Goal: Information Seeking & Learning: Learn about a topic

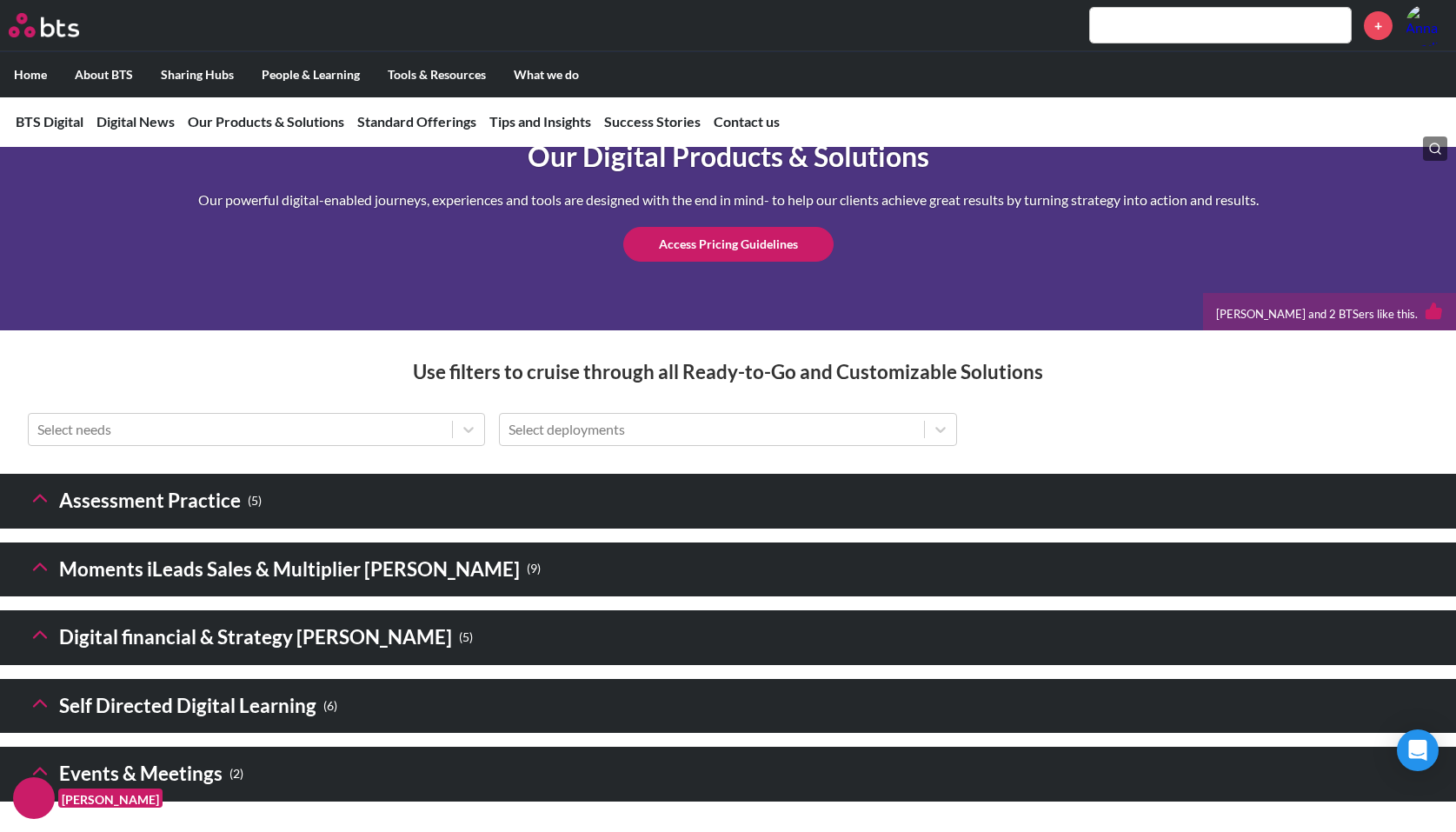
scroll to position [2173, 0]
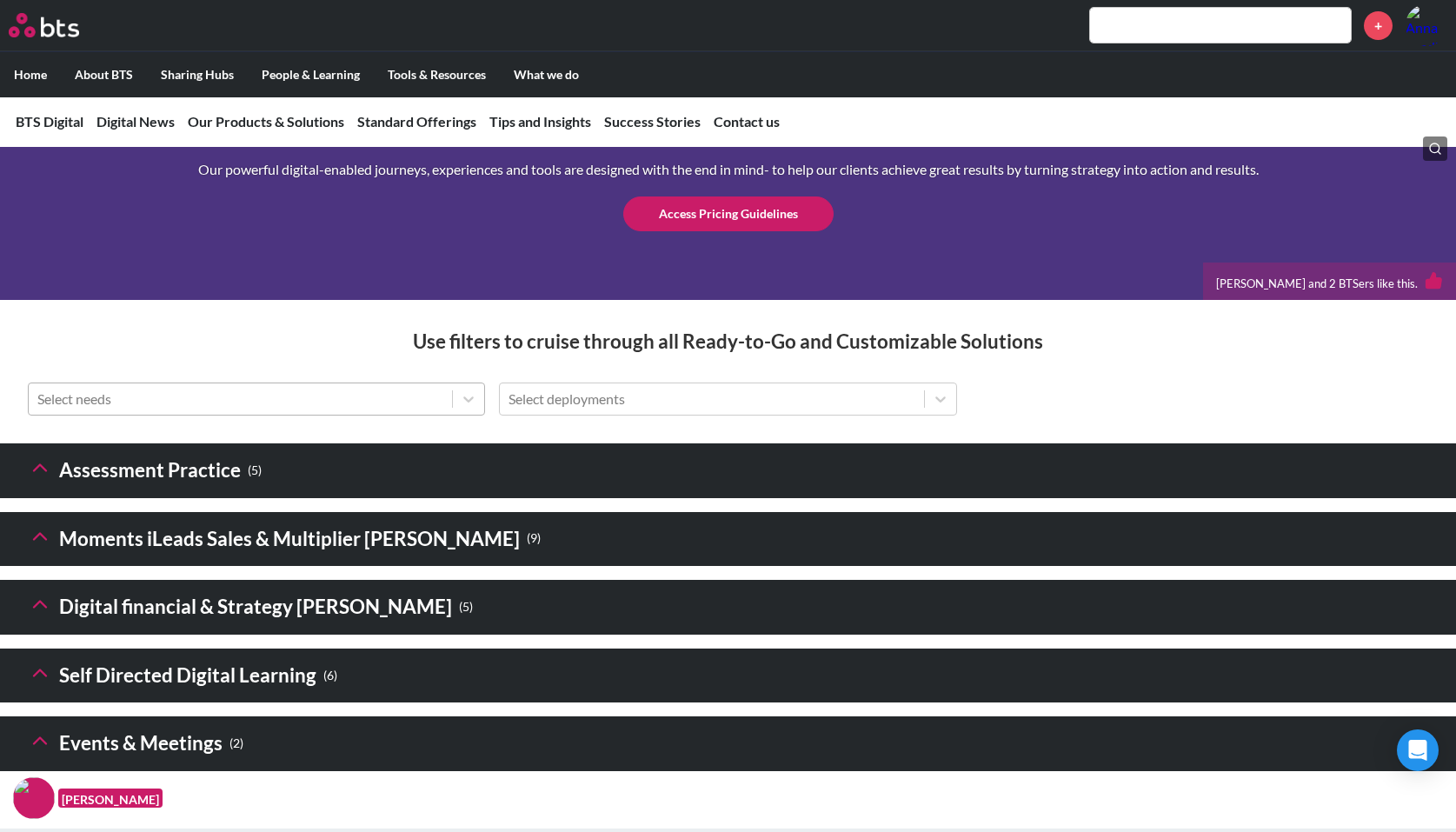
click at [345, 410] on div at bounding box center [240, 398] width 406 height 23
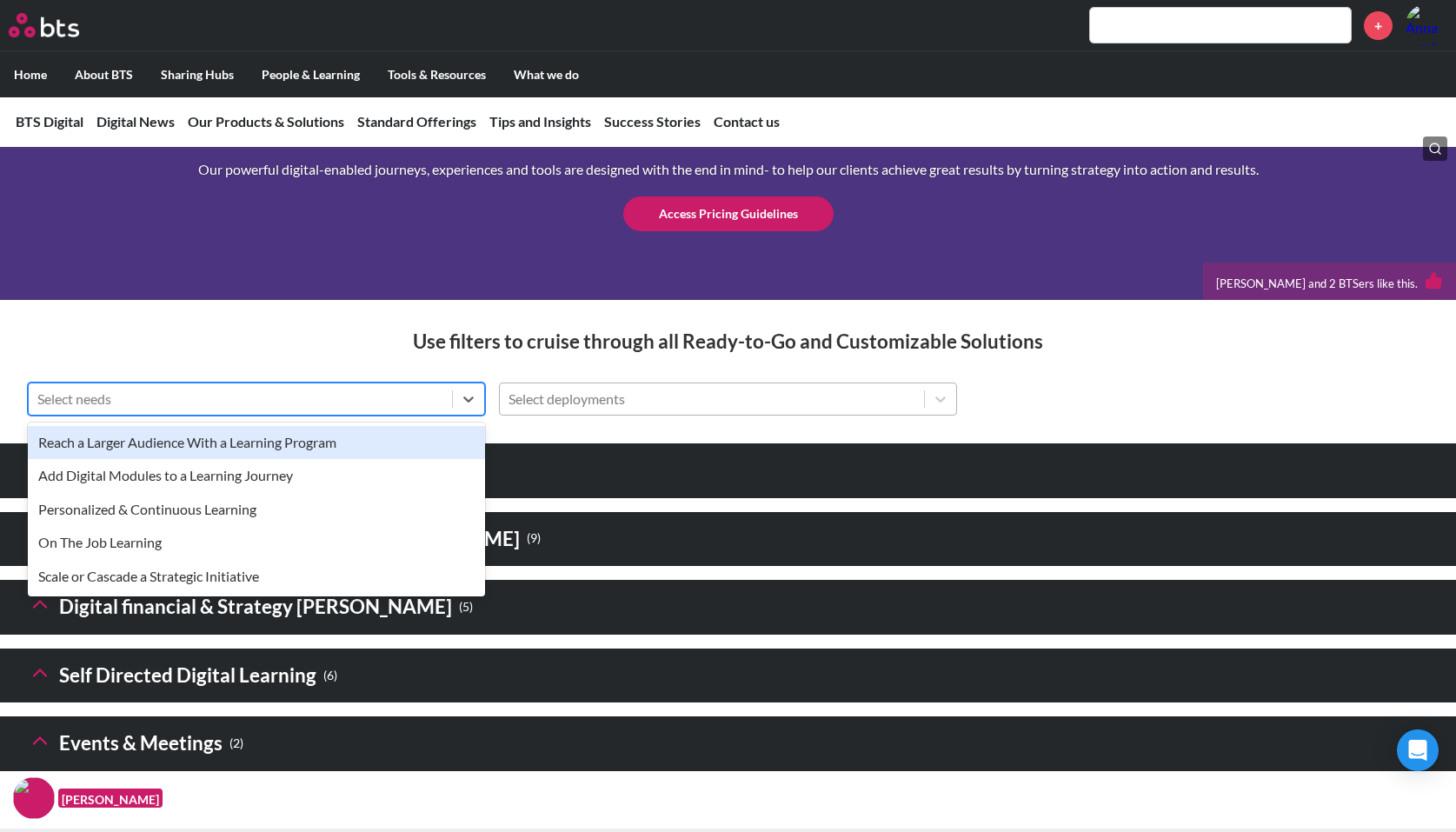
click at [586, 410] on div at bounding box center [712, 398] width 406 height 23
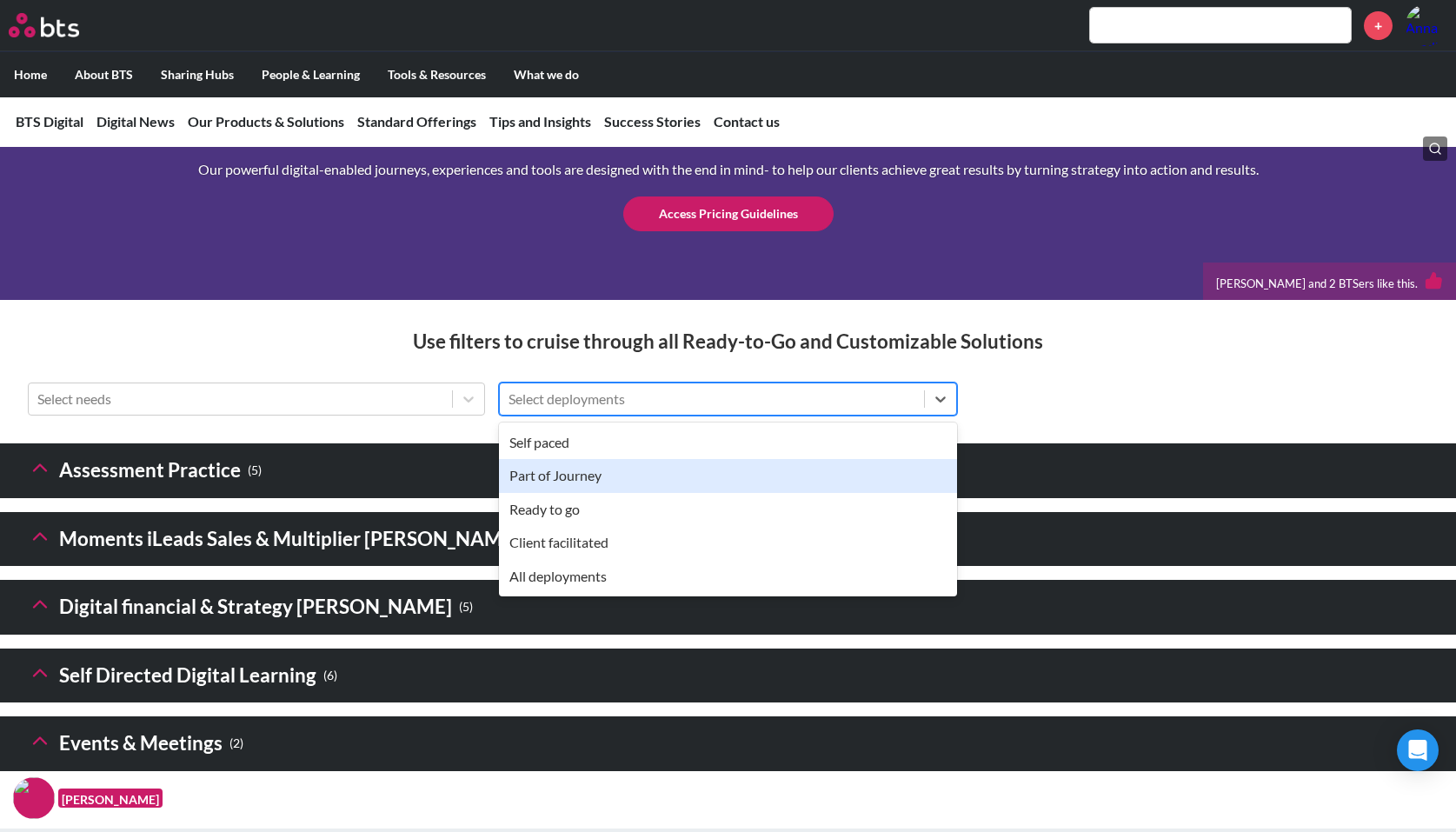
click at [574, 459] on div "Self paced" at bounding box center [728, 443] width 457 height 33
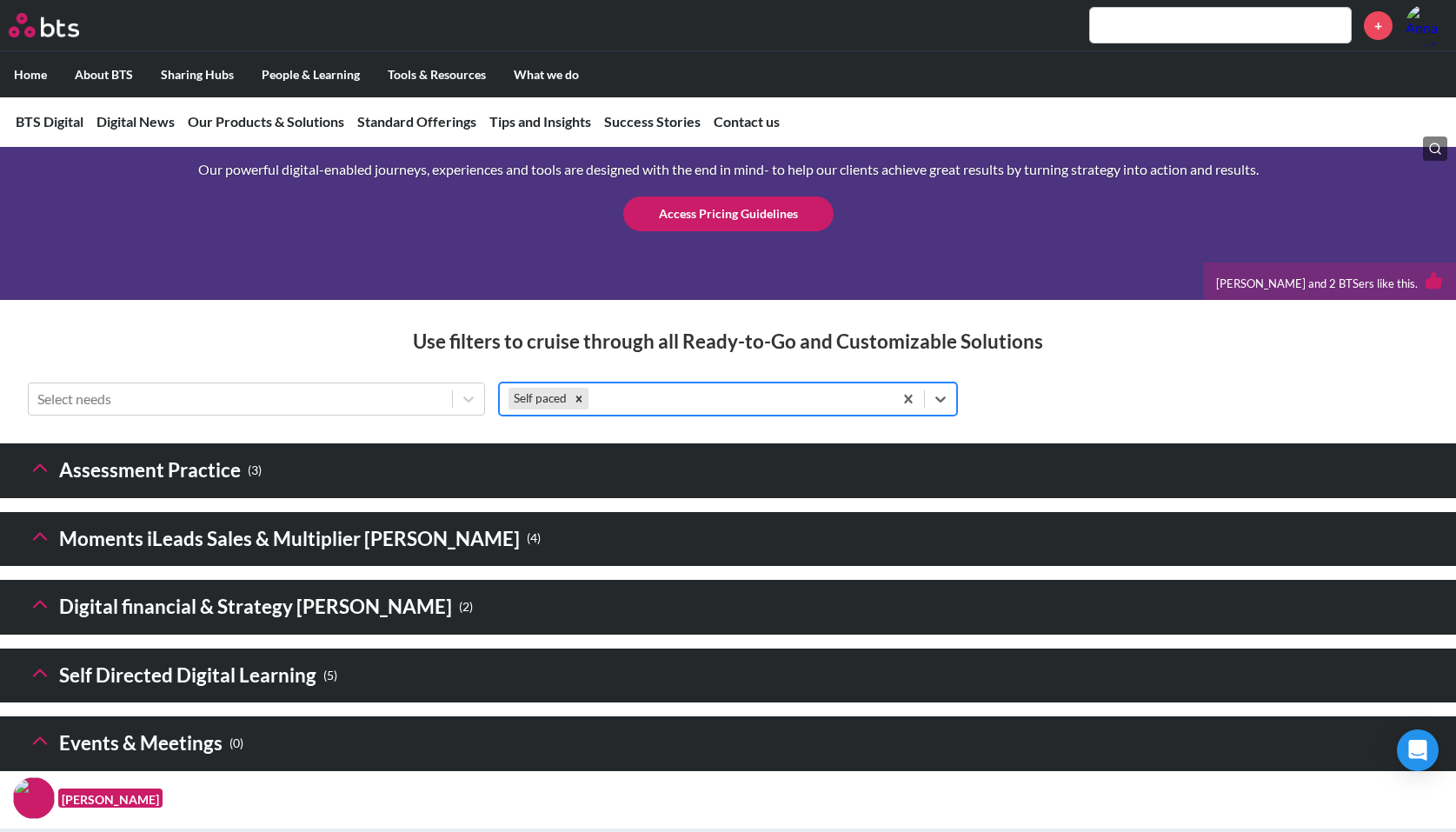
click at [742, 410] on div at bounding box center [738, 398] width 291 height 23
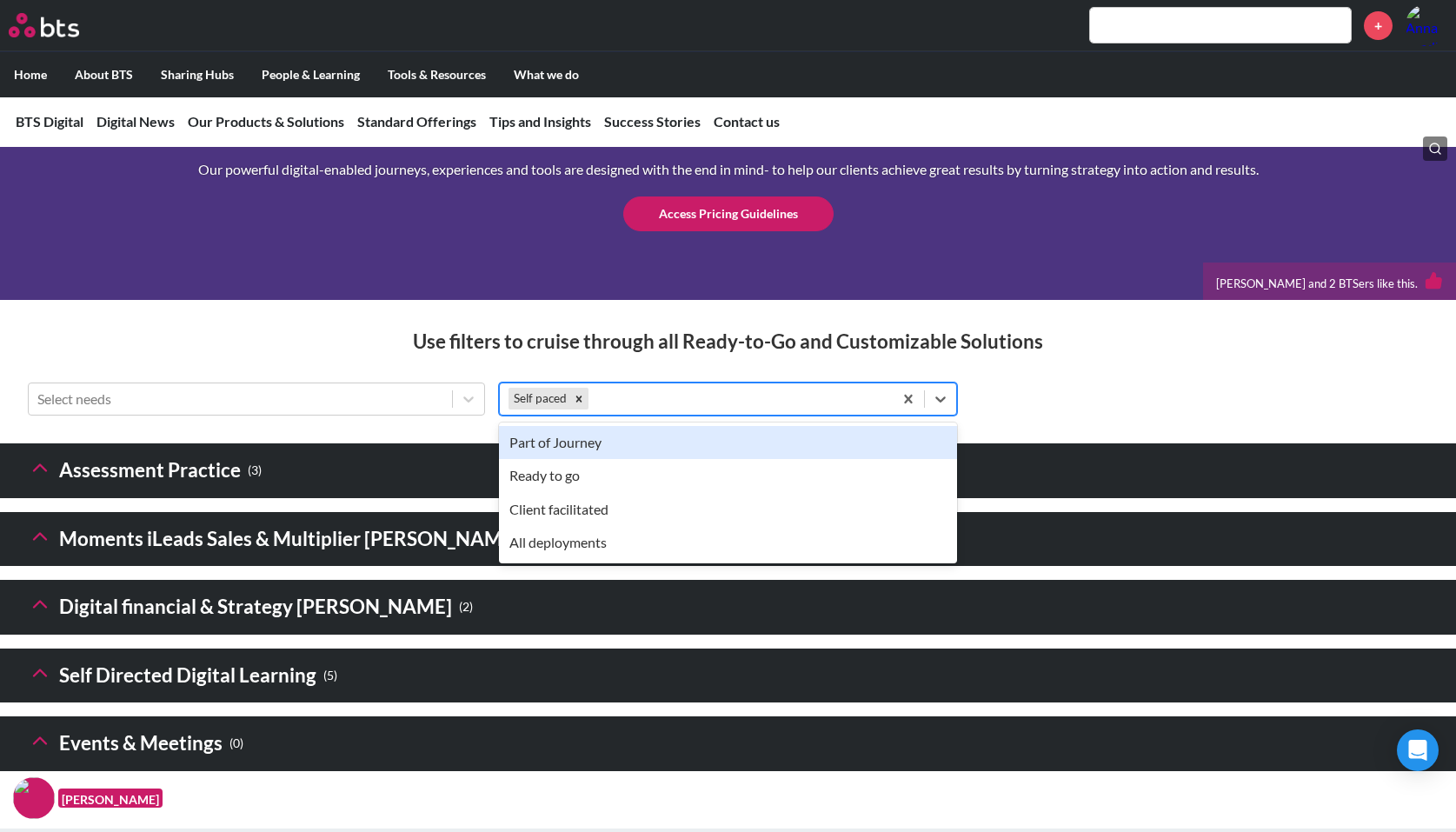
click at [583, 459] on div "Part of Journey" at bounding box center [728, 443] width 457 height 33
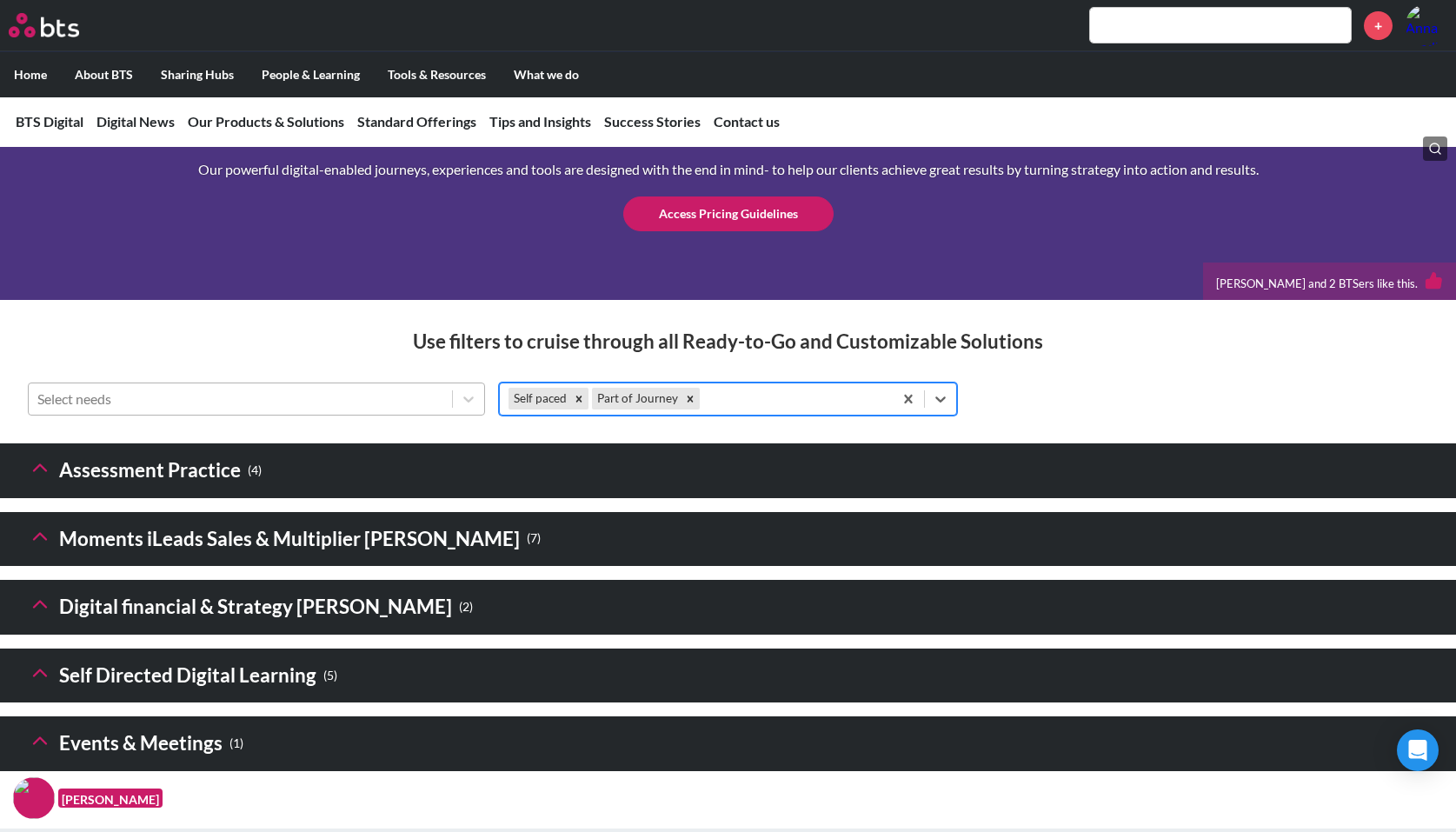
click at [302, 414] on div "Select needs" at bounding box center [240, 398] width 424 height 30
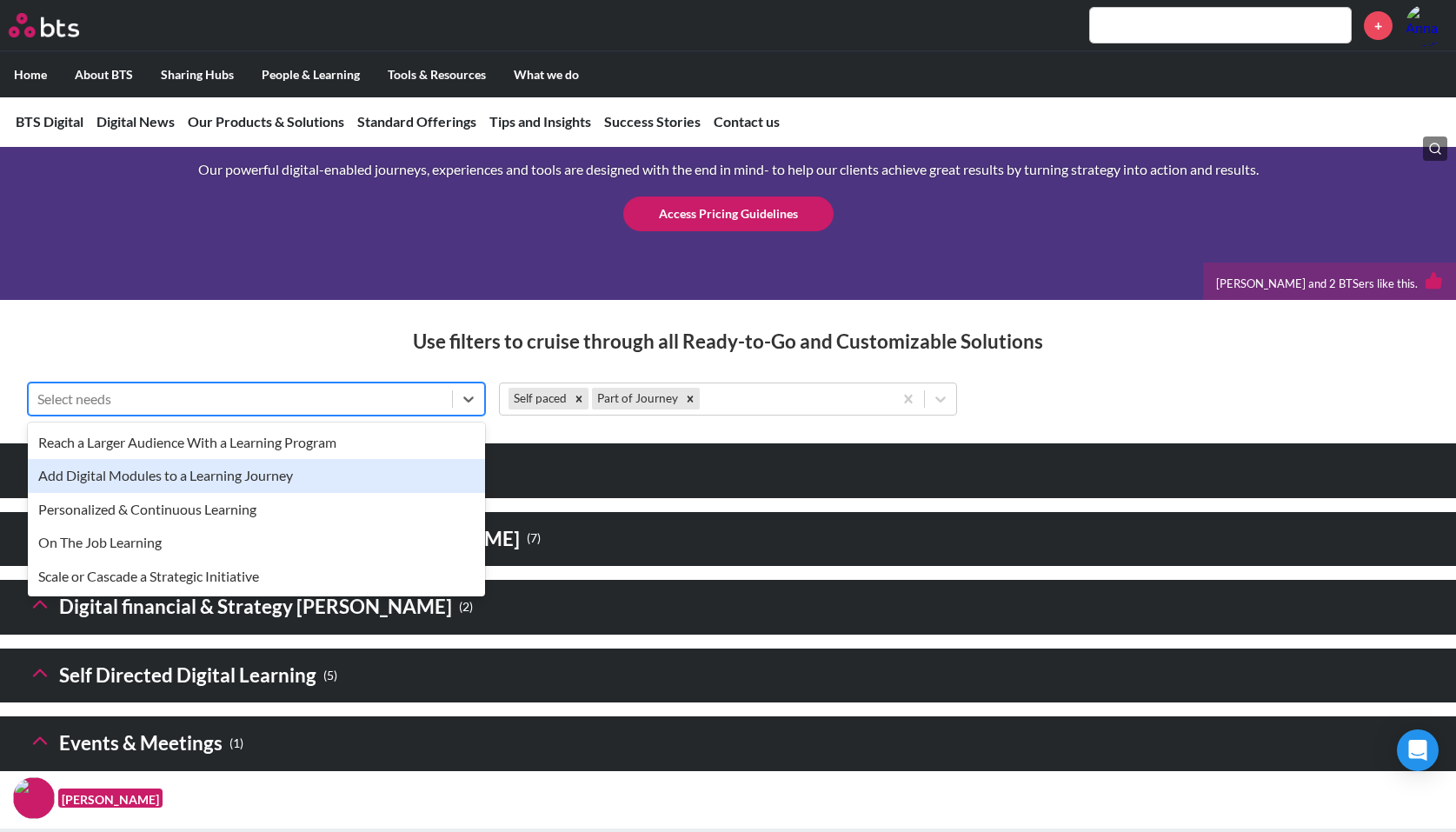
click at [269, 492] on div "Add Digital Modules to a Learning Journey" at bounding box center [257, 475] width 457 height 33
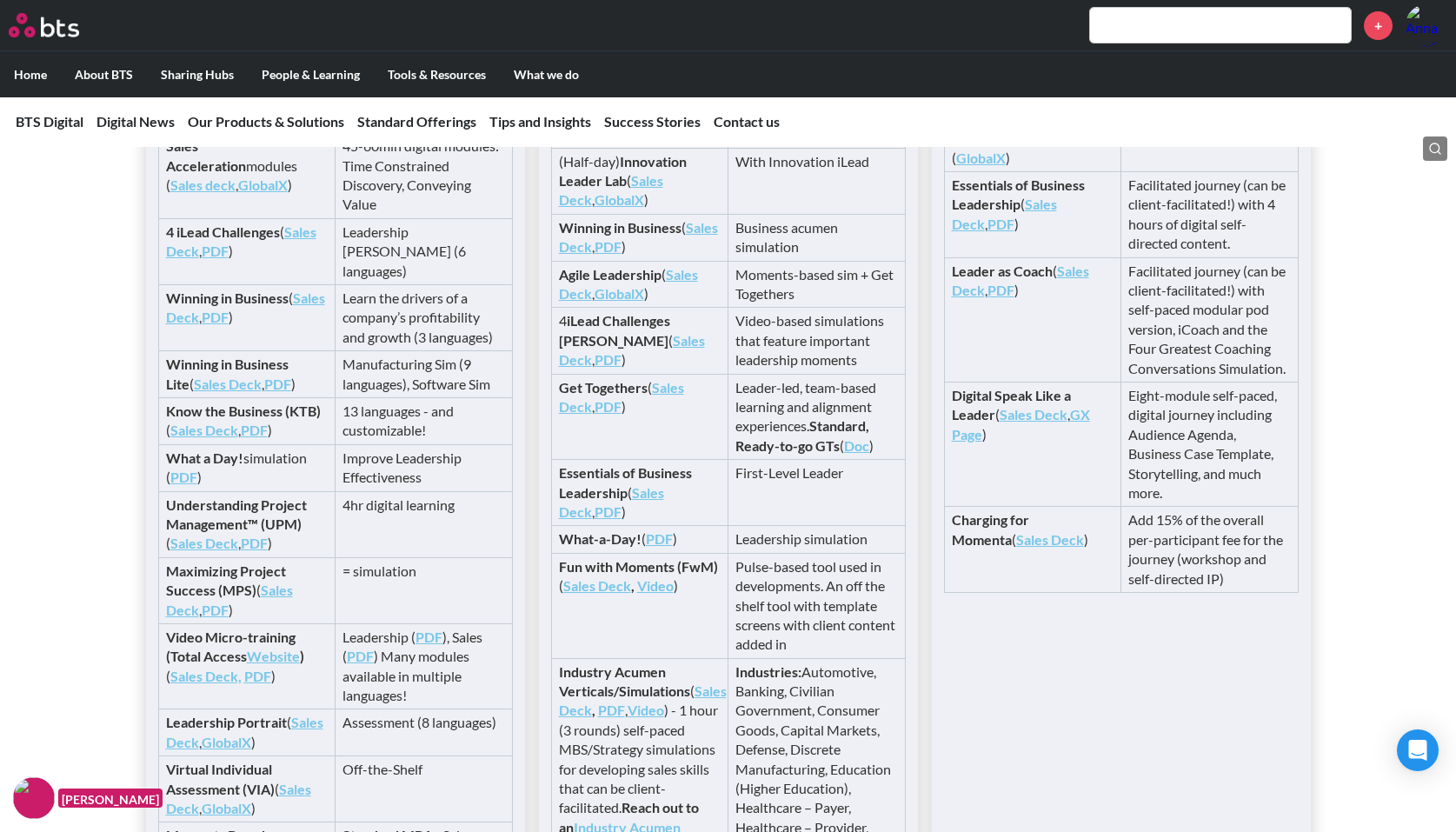
scroll to position [3391, 0]
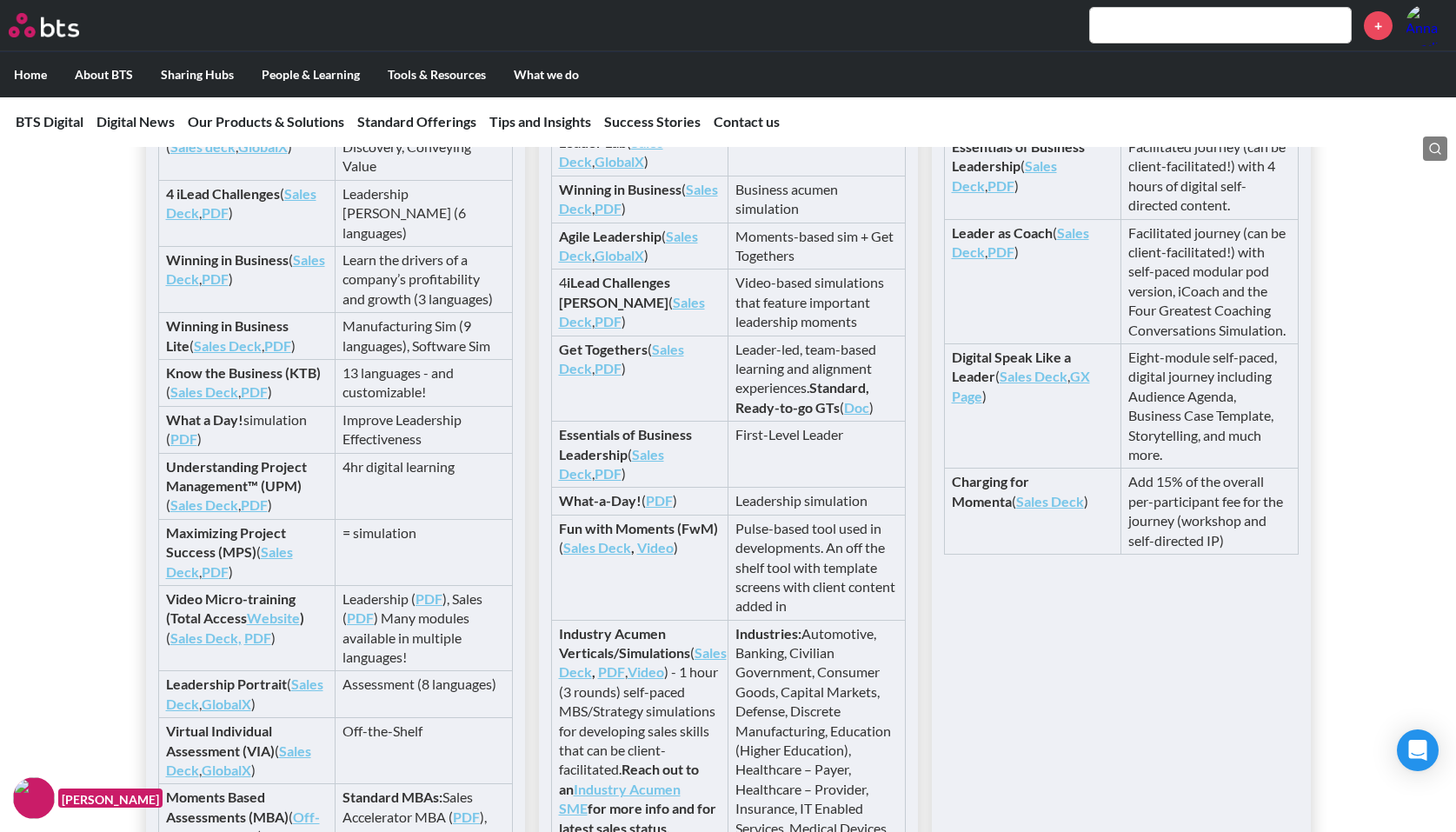
click at [275, 626] on link "Website" at bounding box center [273, 618] width 53 height 16
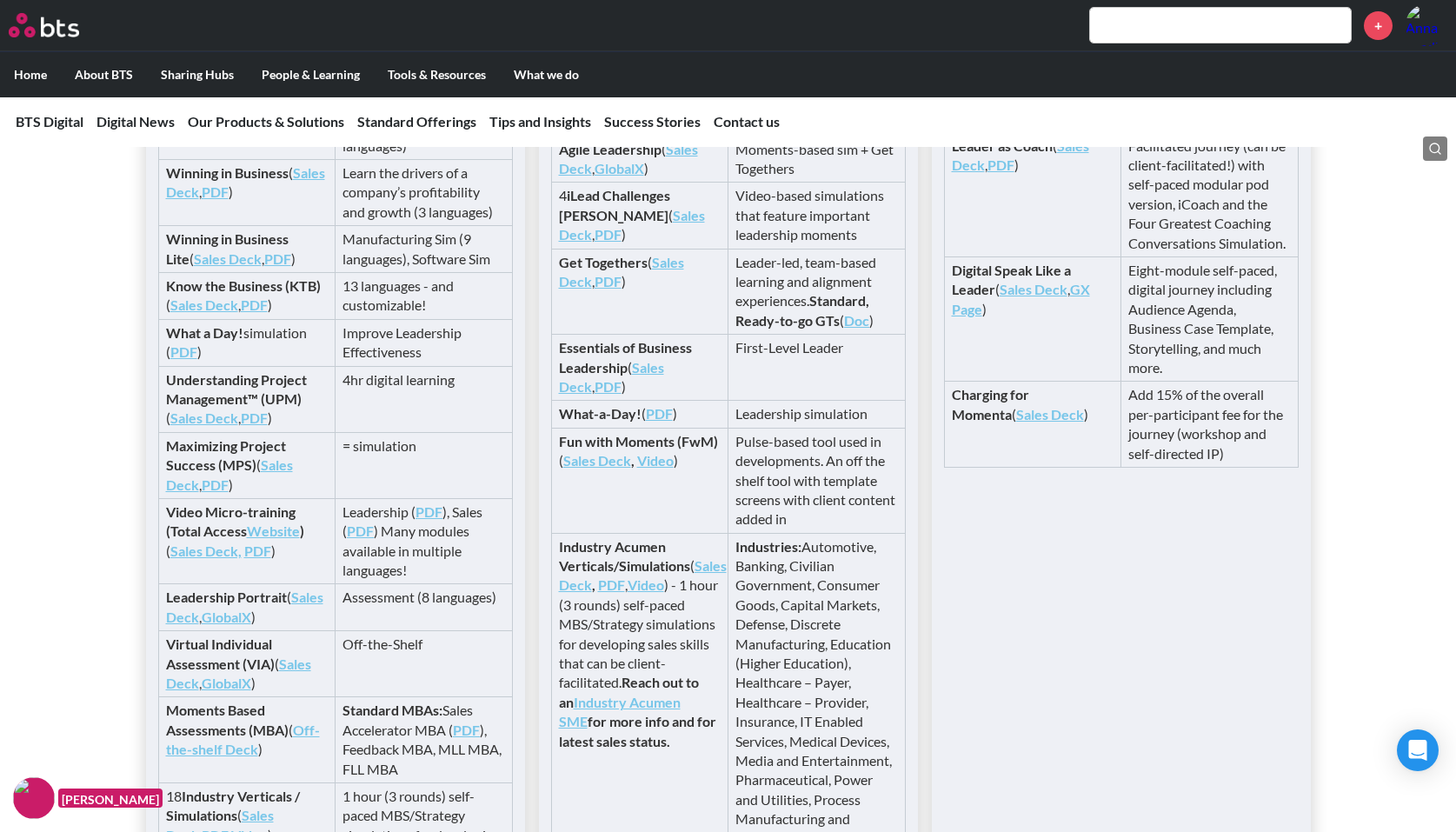
click at [201, 559] on link "Sales Deck," at bounding box center [206, 551] width 71 height 16
click at [429, 520] on strong "PDF" at bounding box center [429, 511] width 27 height 16
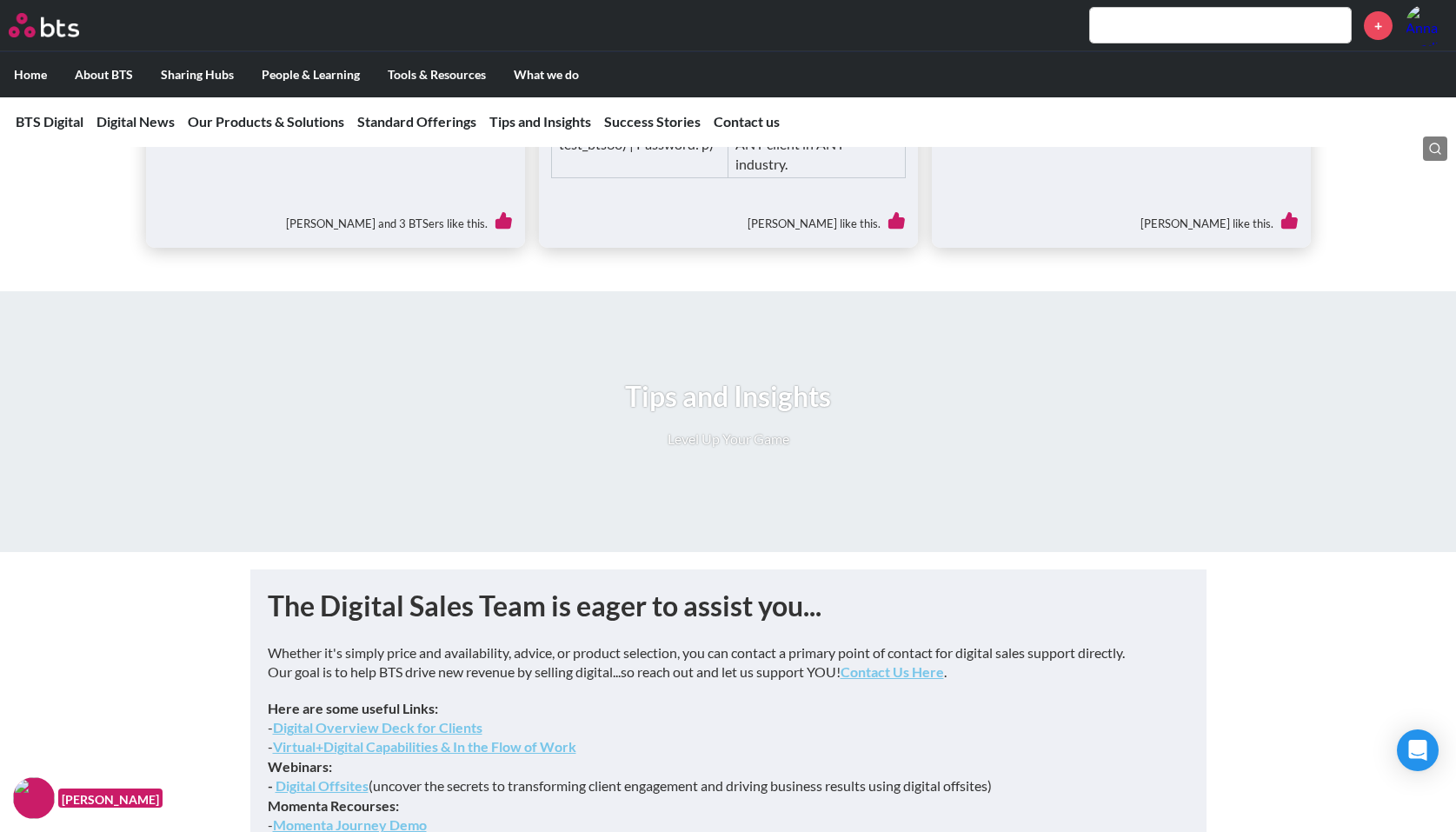
scroll to position [4521, 0]
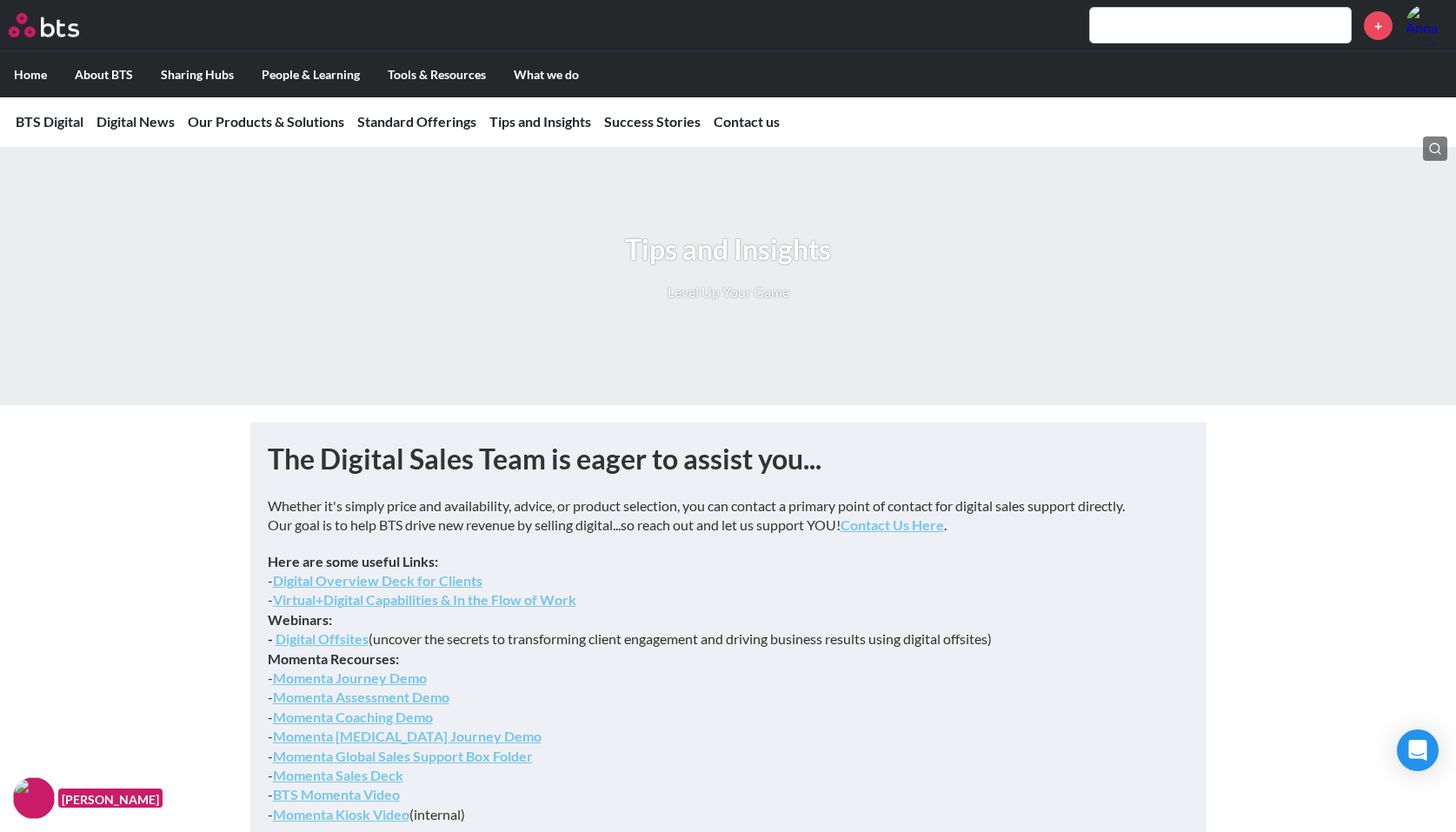
click at [904, 533] on link "Contact Us Here" at bounding box center [892, 525] width 104 height 16
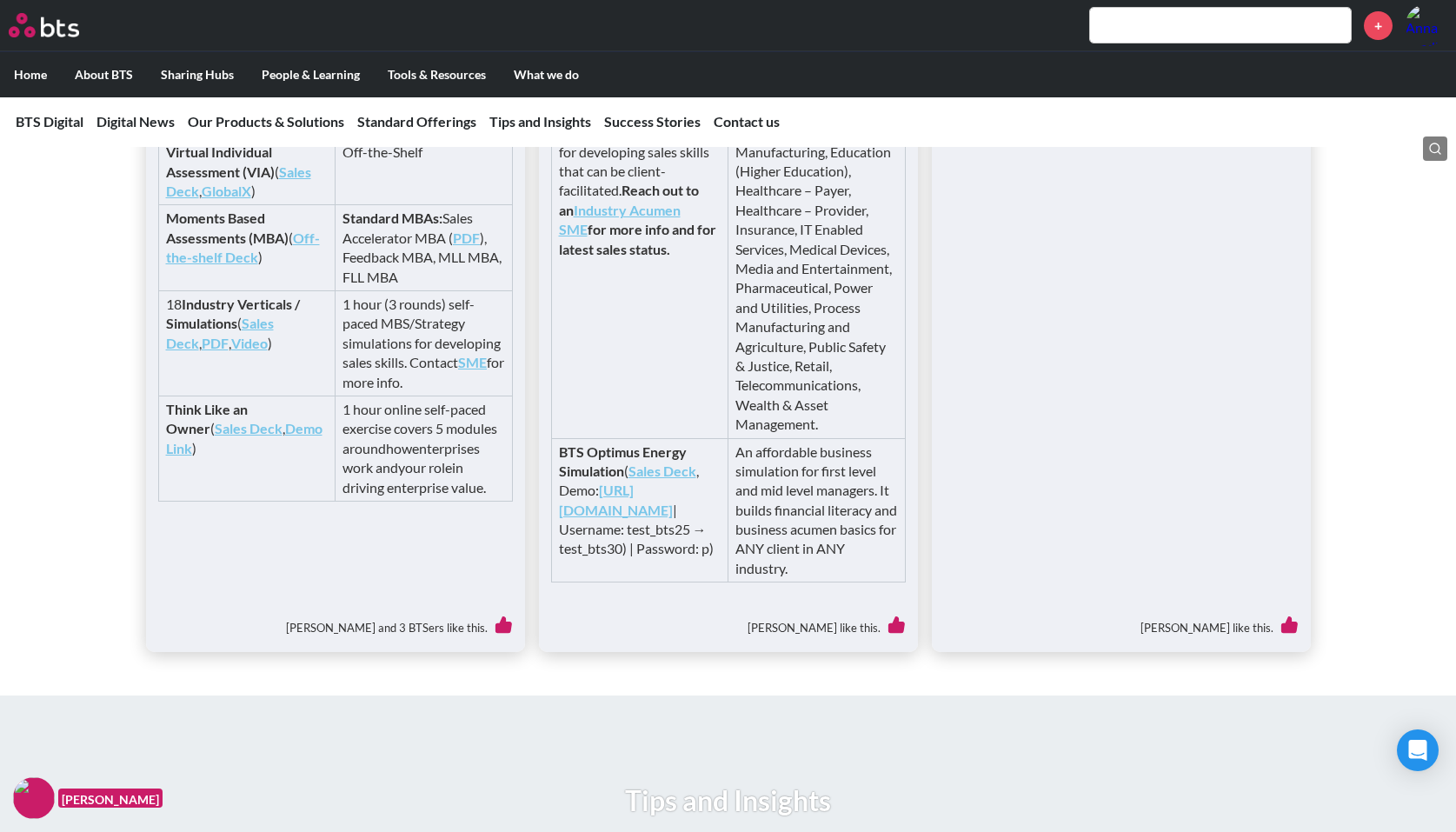
scroll to position [3739, 0]
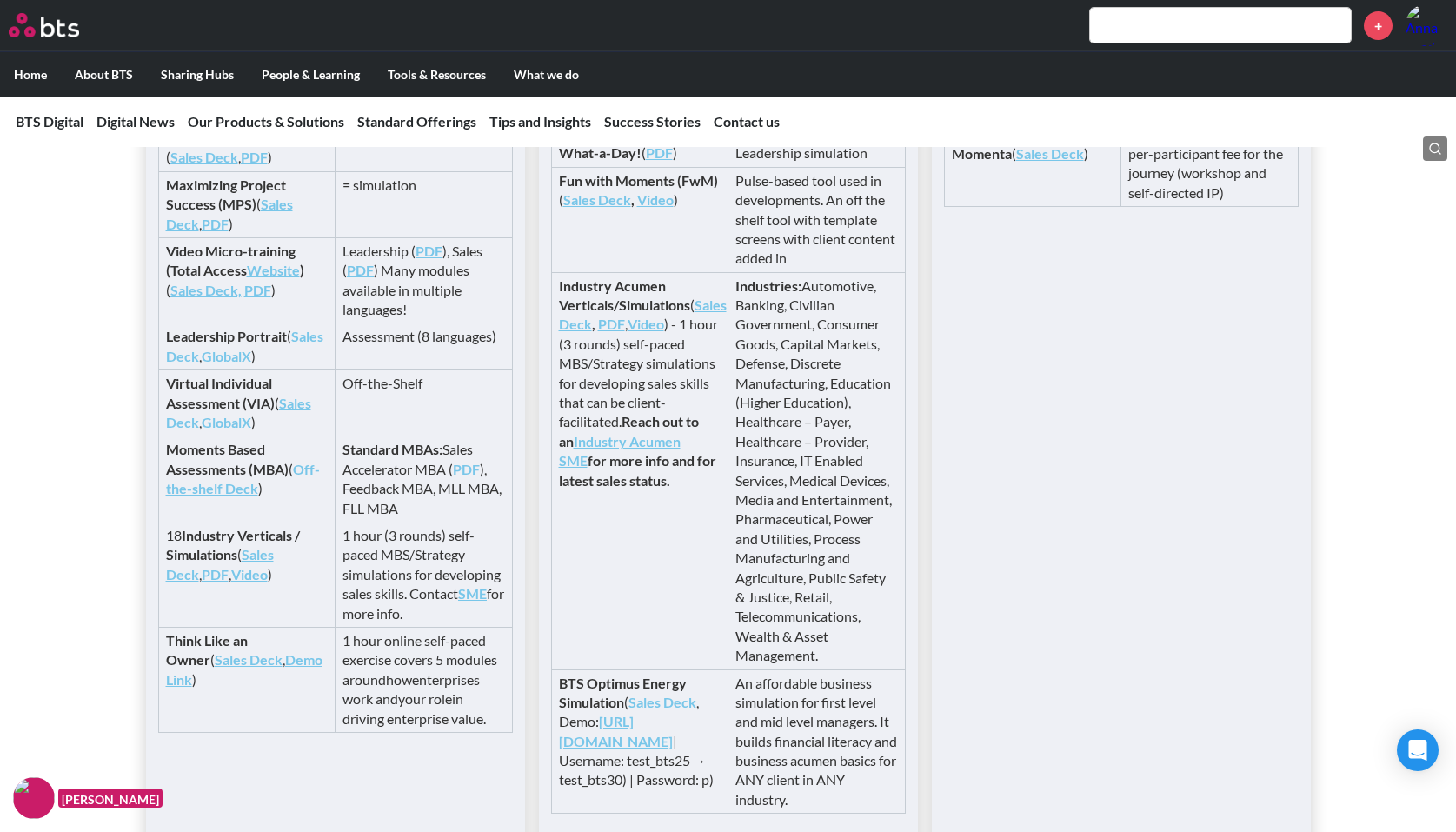
click at [1139, 28] on input "text" at bounding box center [1220, 25] width 261 height 35
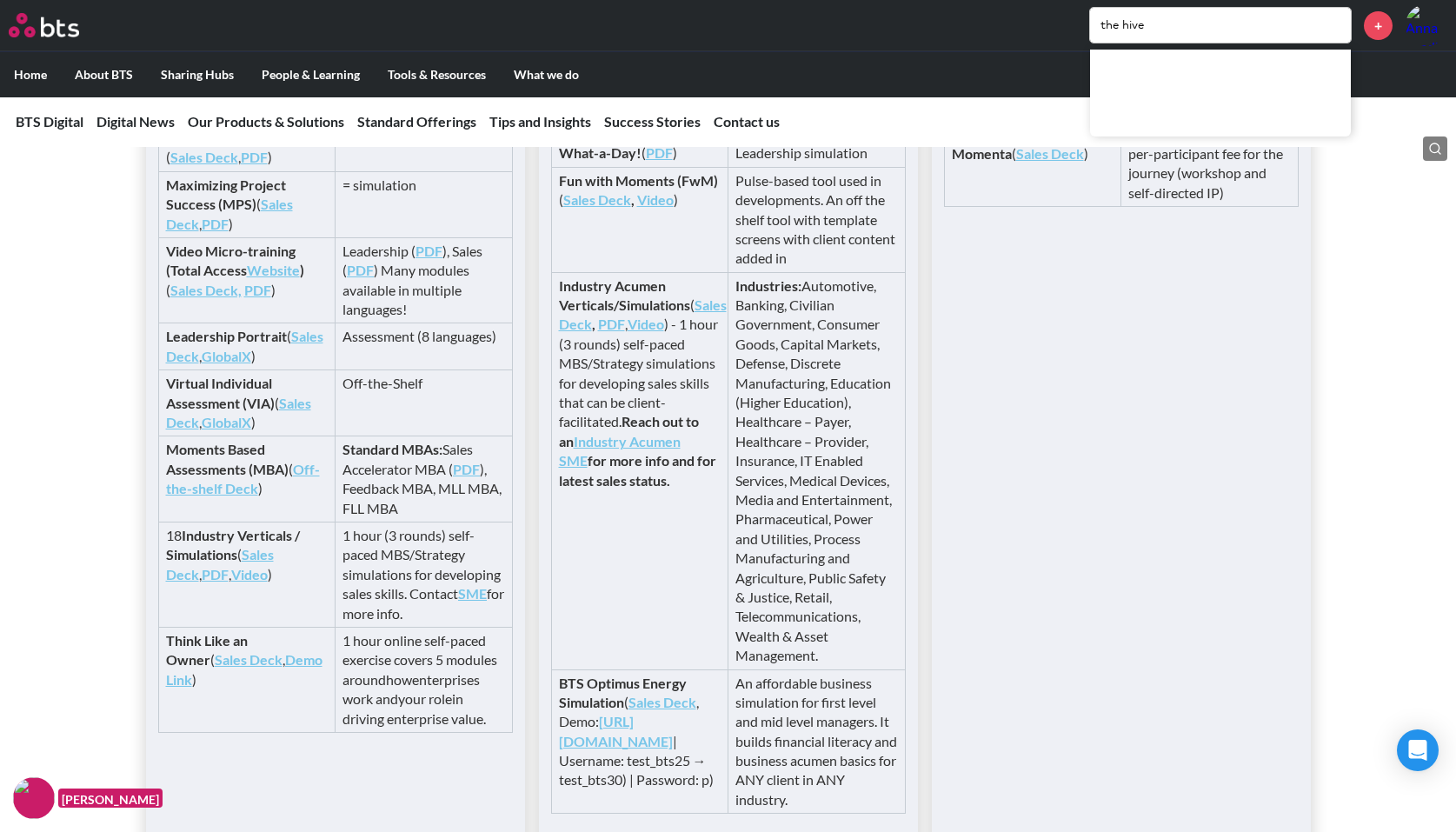
type input "the hive"
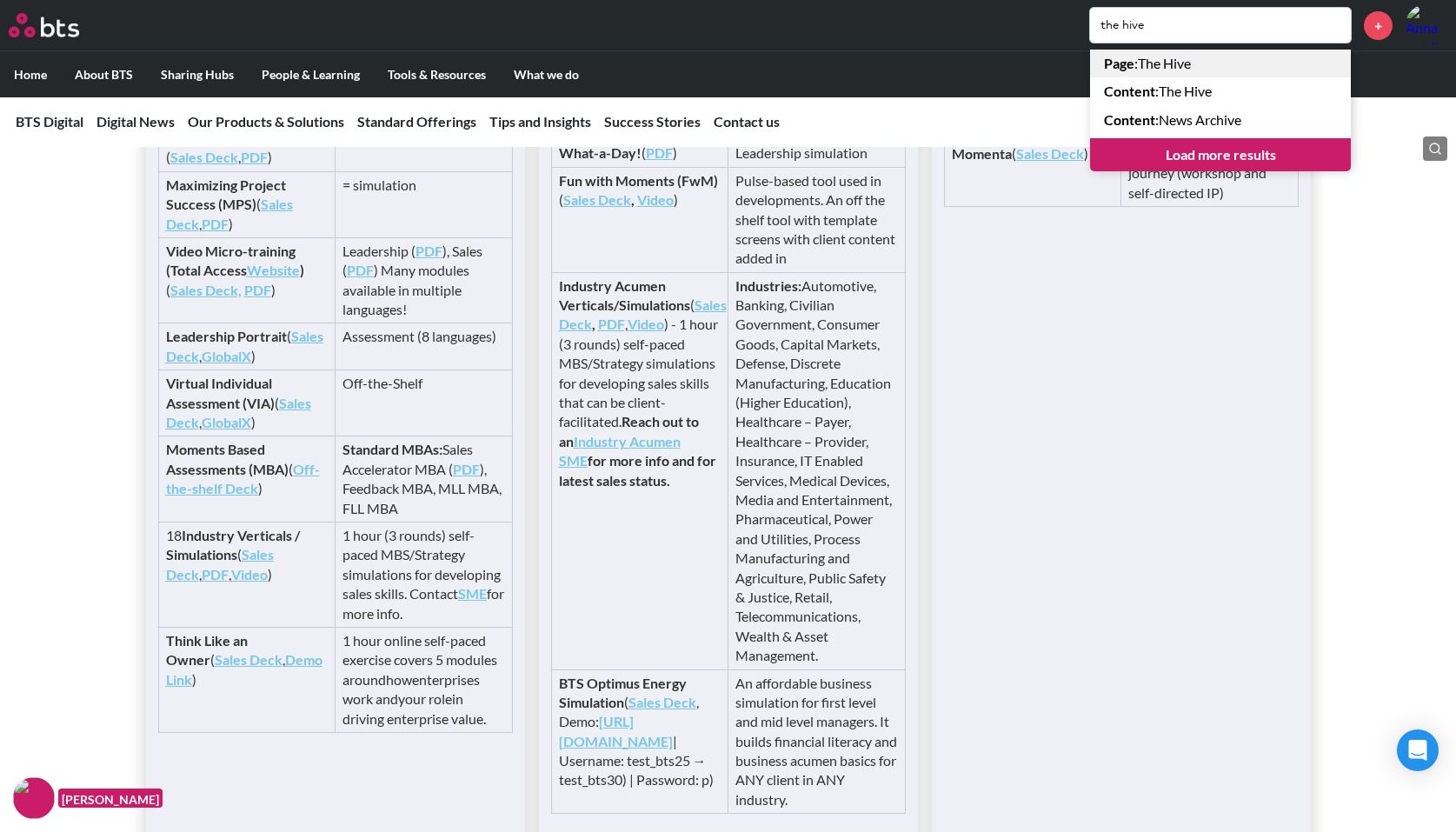
click at [1199, 68] on link "Page : The Hive" at bounding box center [1220, 63] width 261 height 28
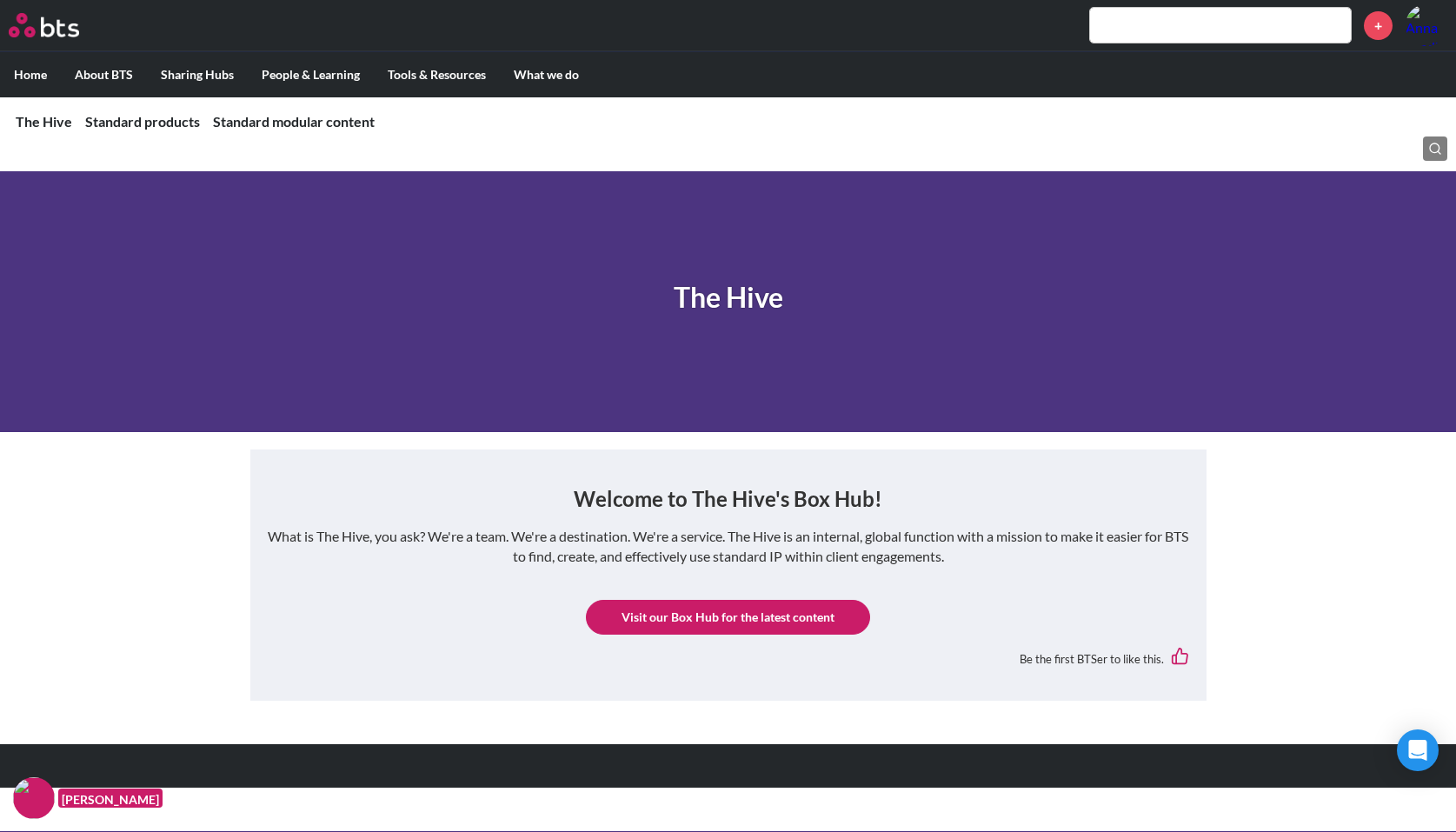
click at [735, 628] on link "Visit our Box Hub for the latest content" at bounding box center [728, 617] width 285 height 35
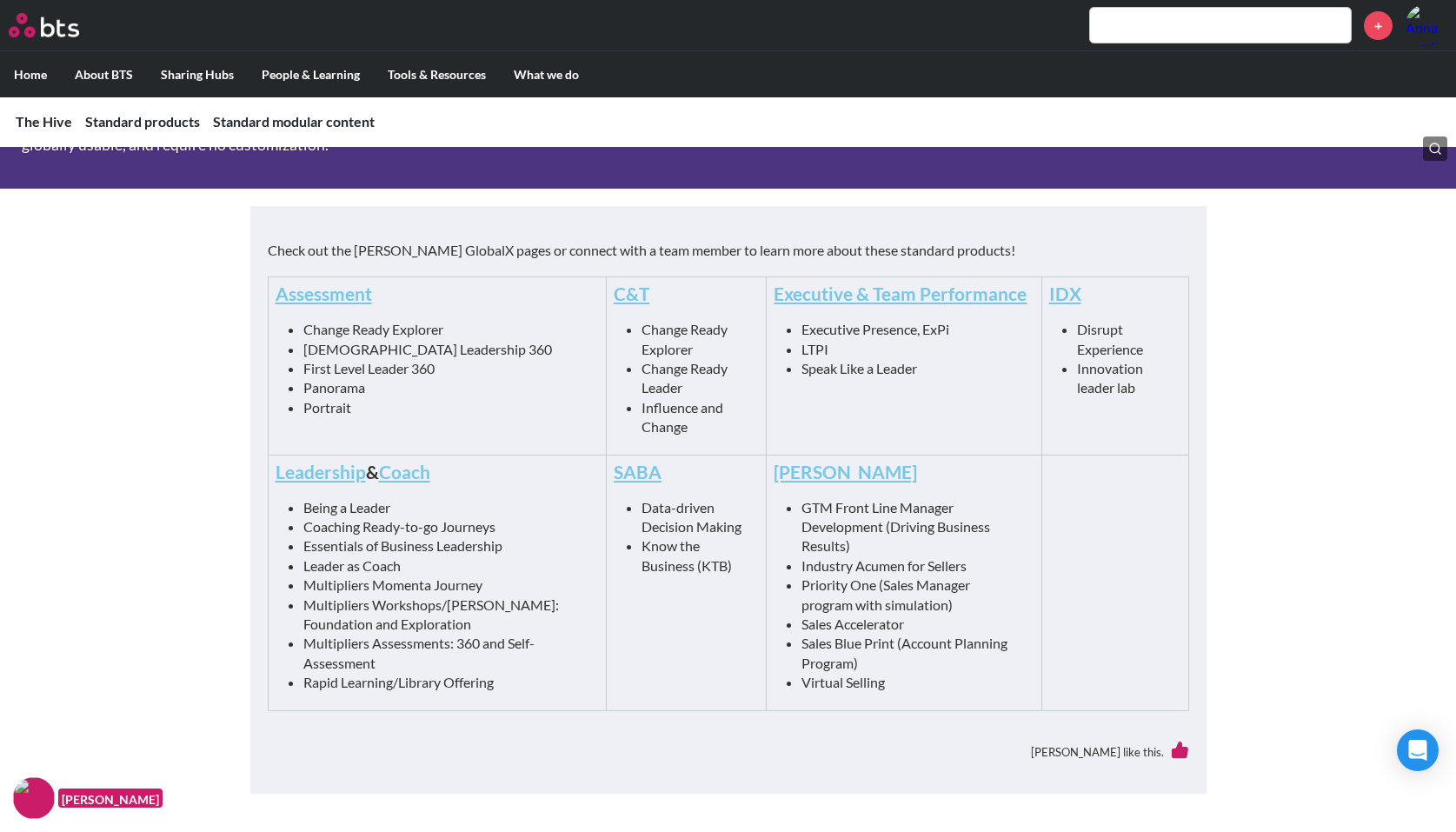
scroll to position [782, 0]
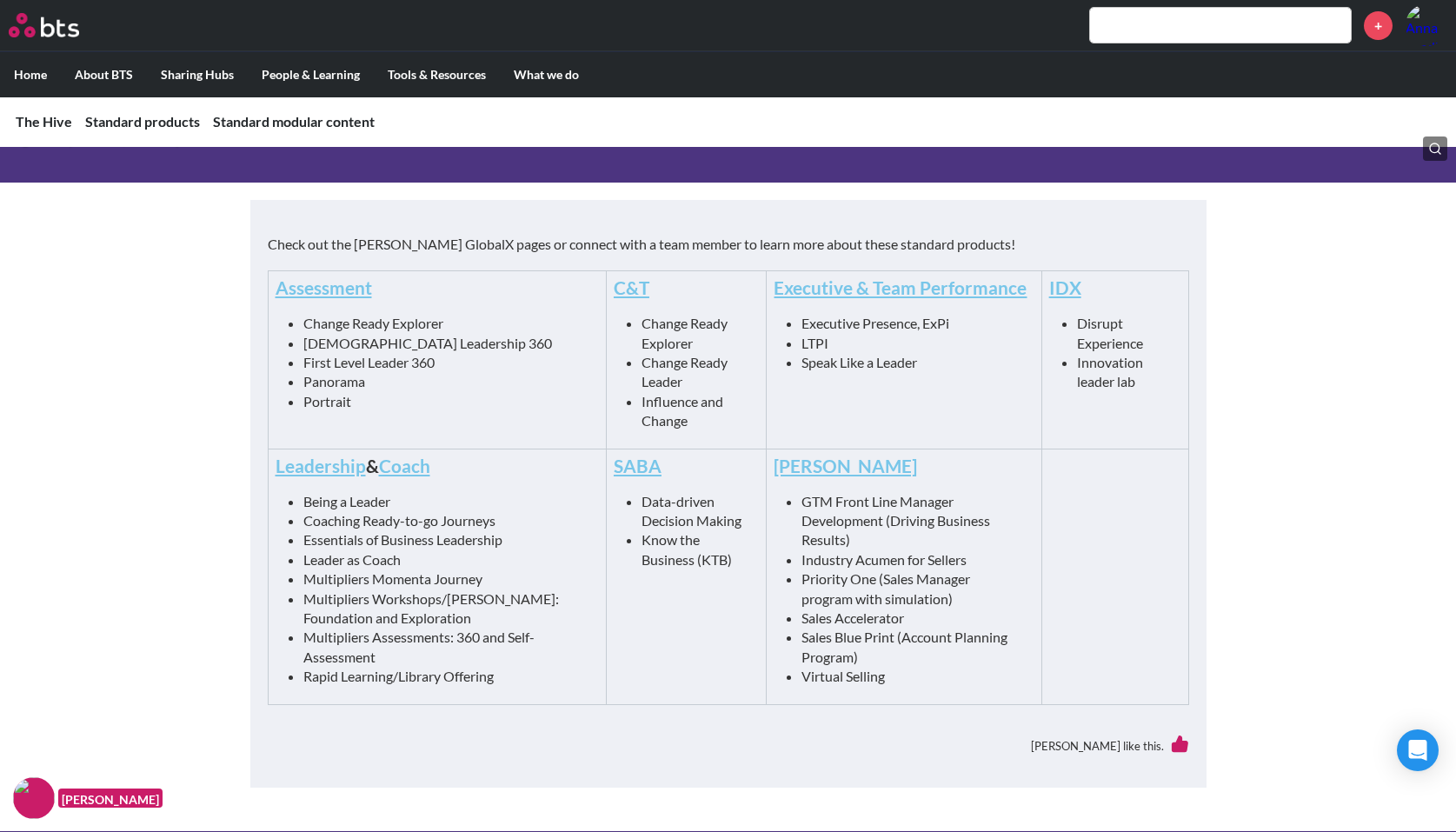
click at [379, 561] on li "Leader as Coach" at bounding box center [444, 559] width 282 height 19
click at [408, 469] on link "Coach" at bounding box center [405, 465] width 51 height 22
click at [316, 459] on link "Leadership" at bounding box center [321, 465] width 90 height 22
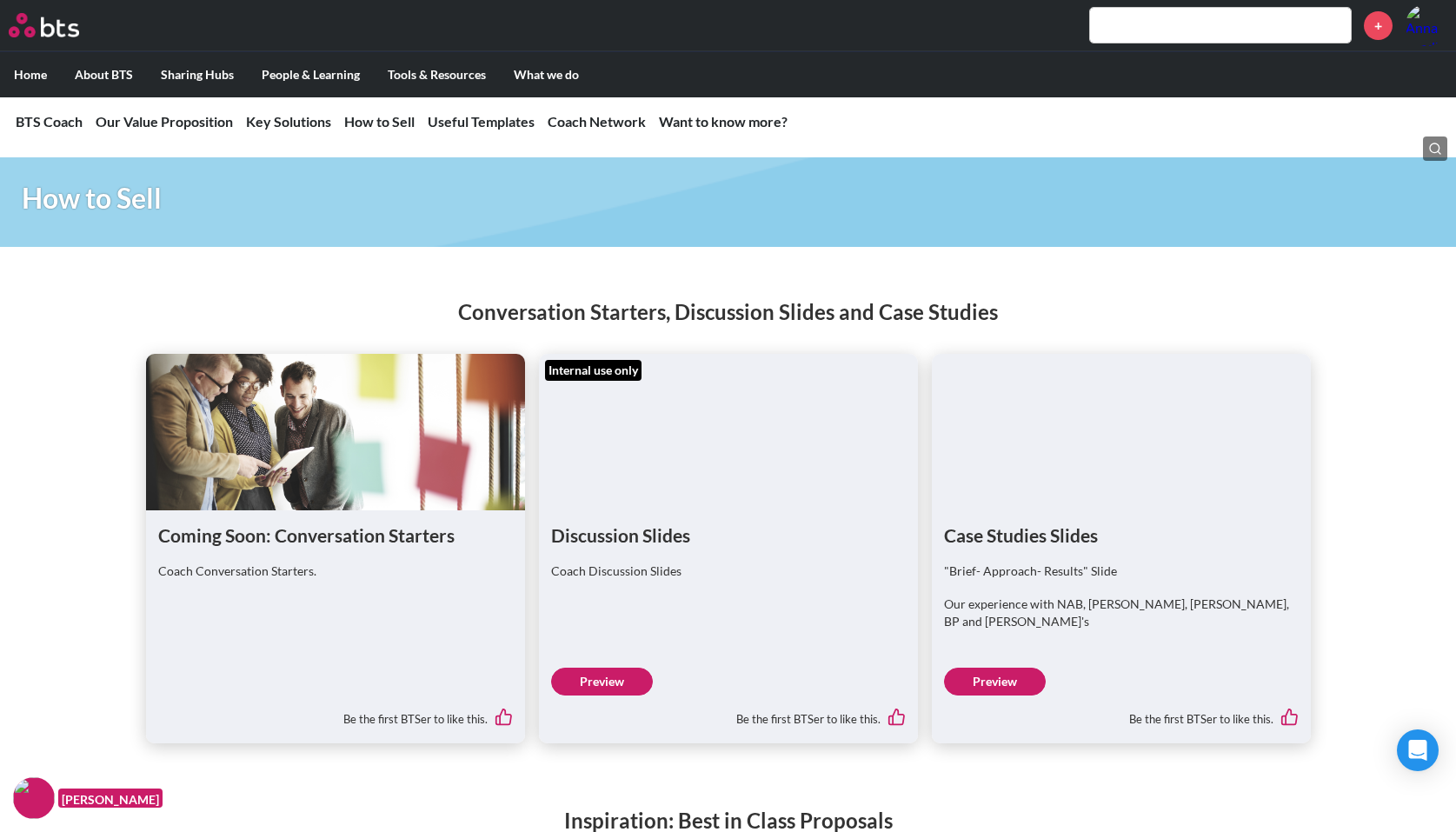
scroll to position [4435, 0]
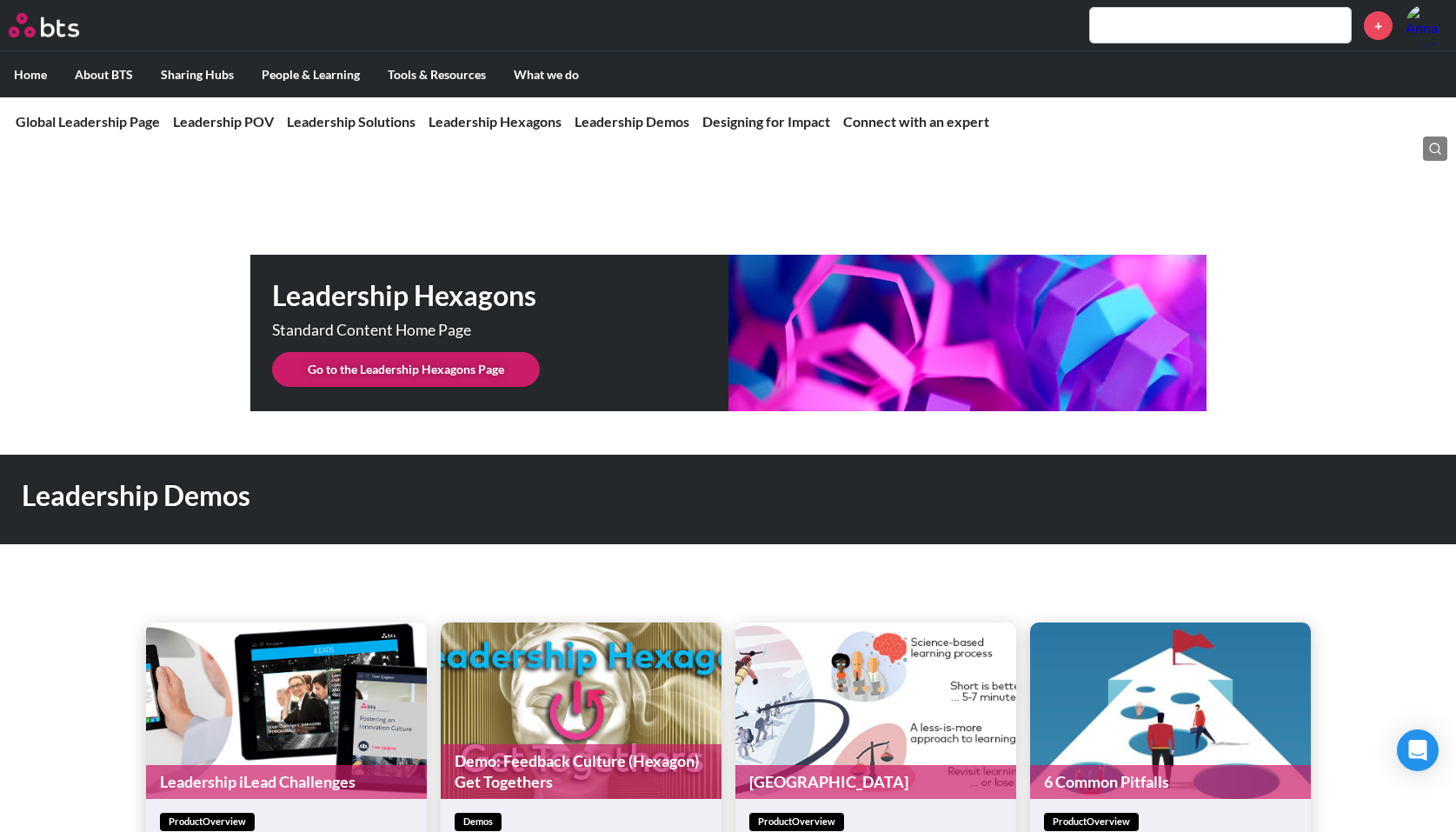
scroll to position [4348, 0]
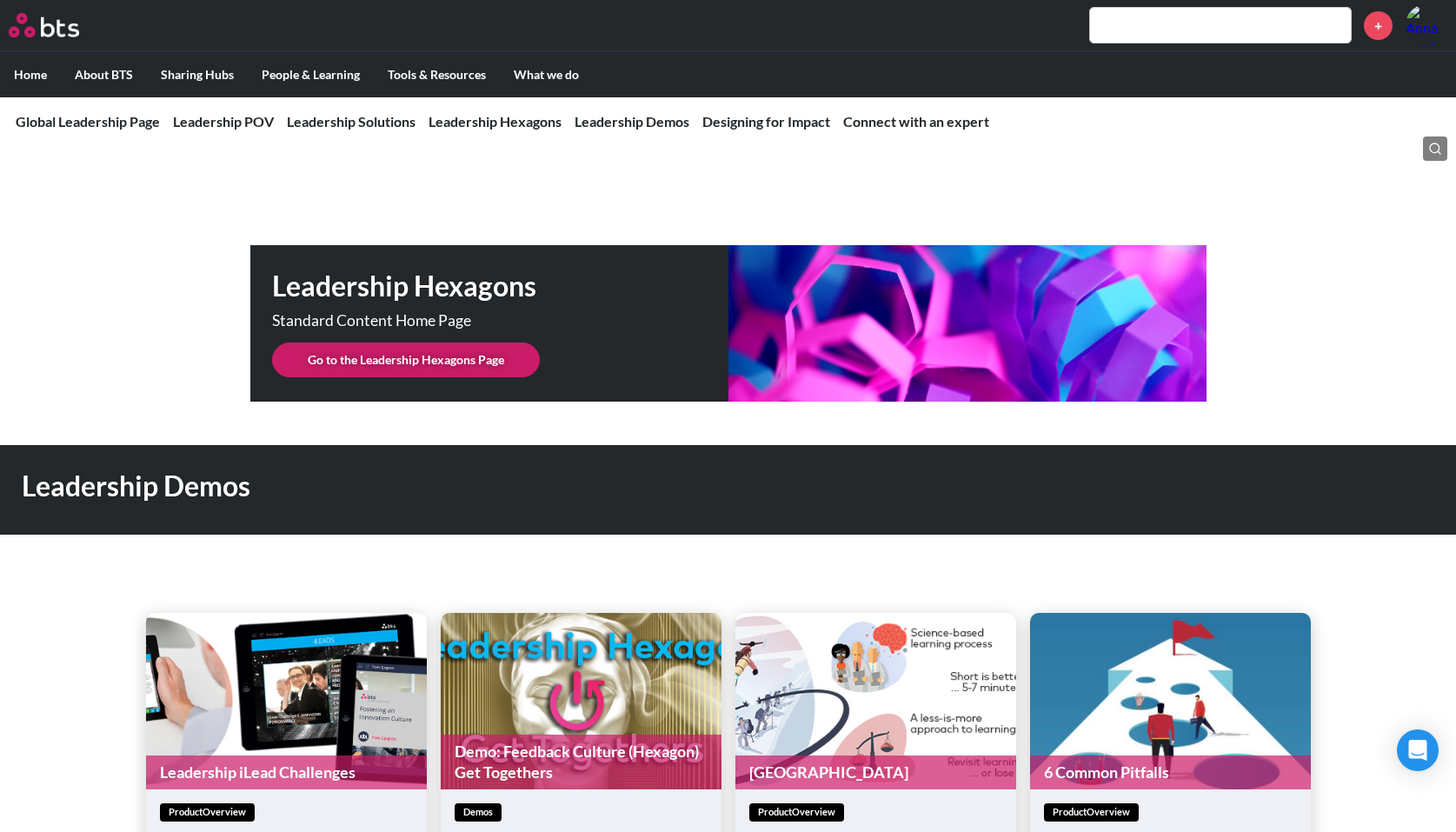
click at [420, 342] on link "Go to the Leadership Hexagons Page" at bounding box center [406, 360] width 267 height 35
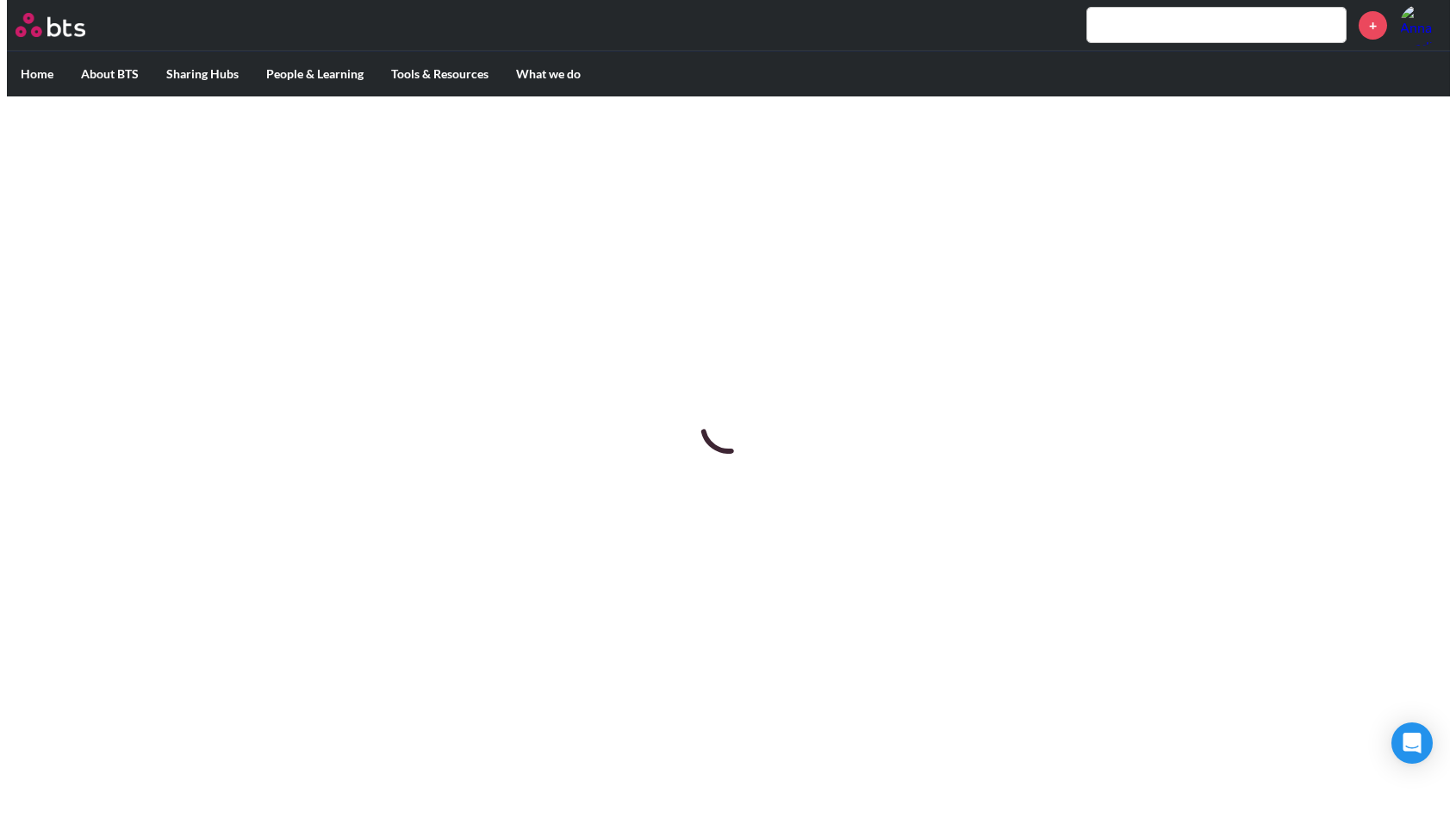
scroll to position [0, 0]
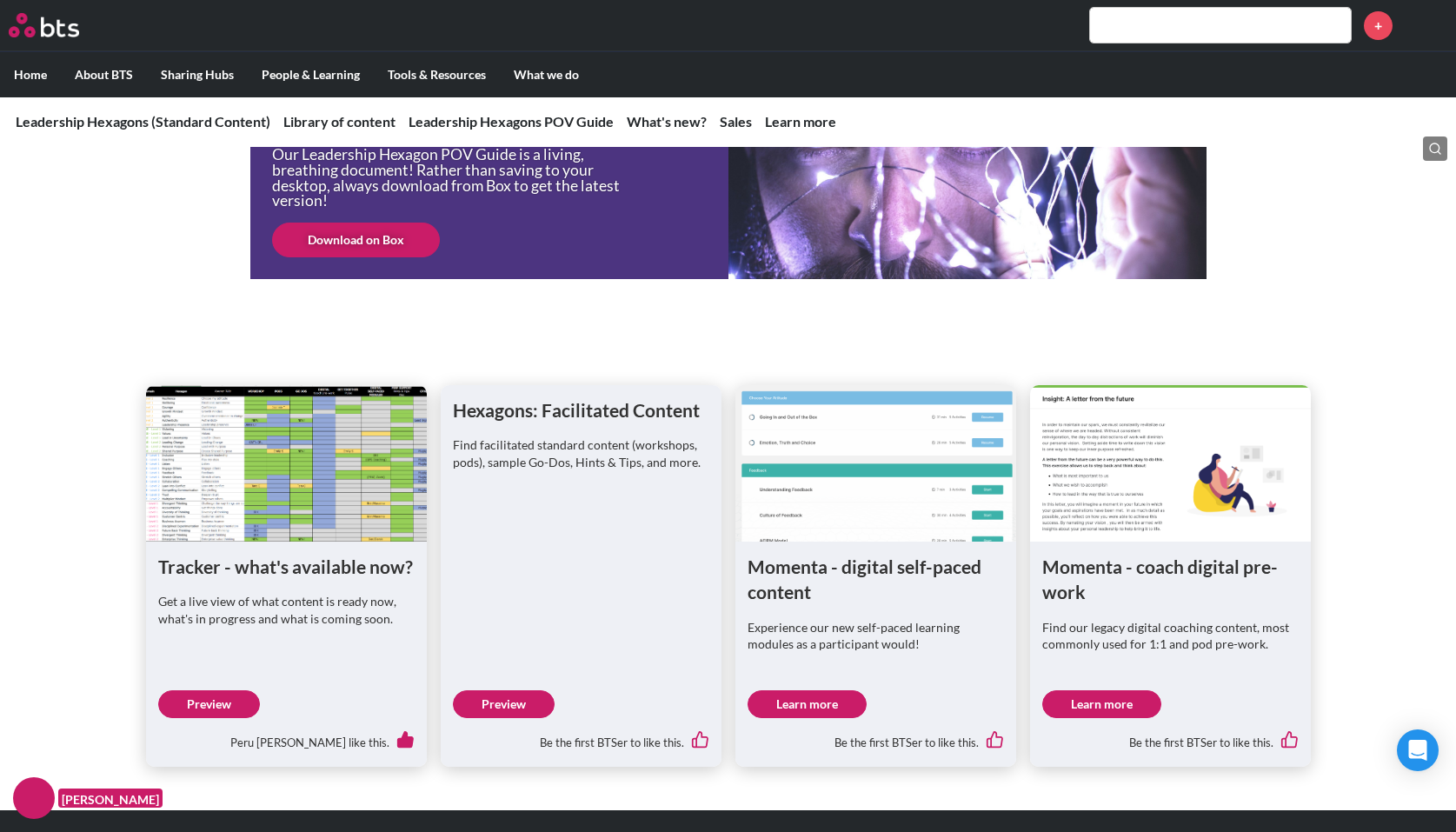
scroll to position [609, 0]
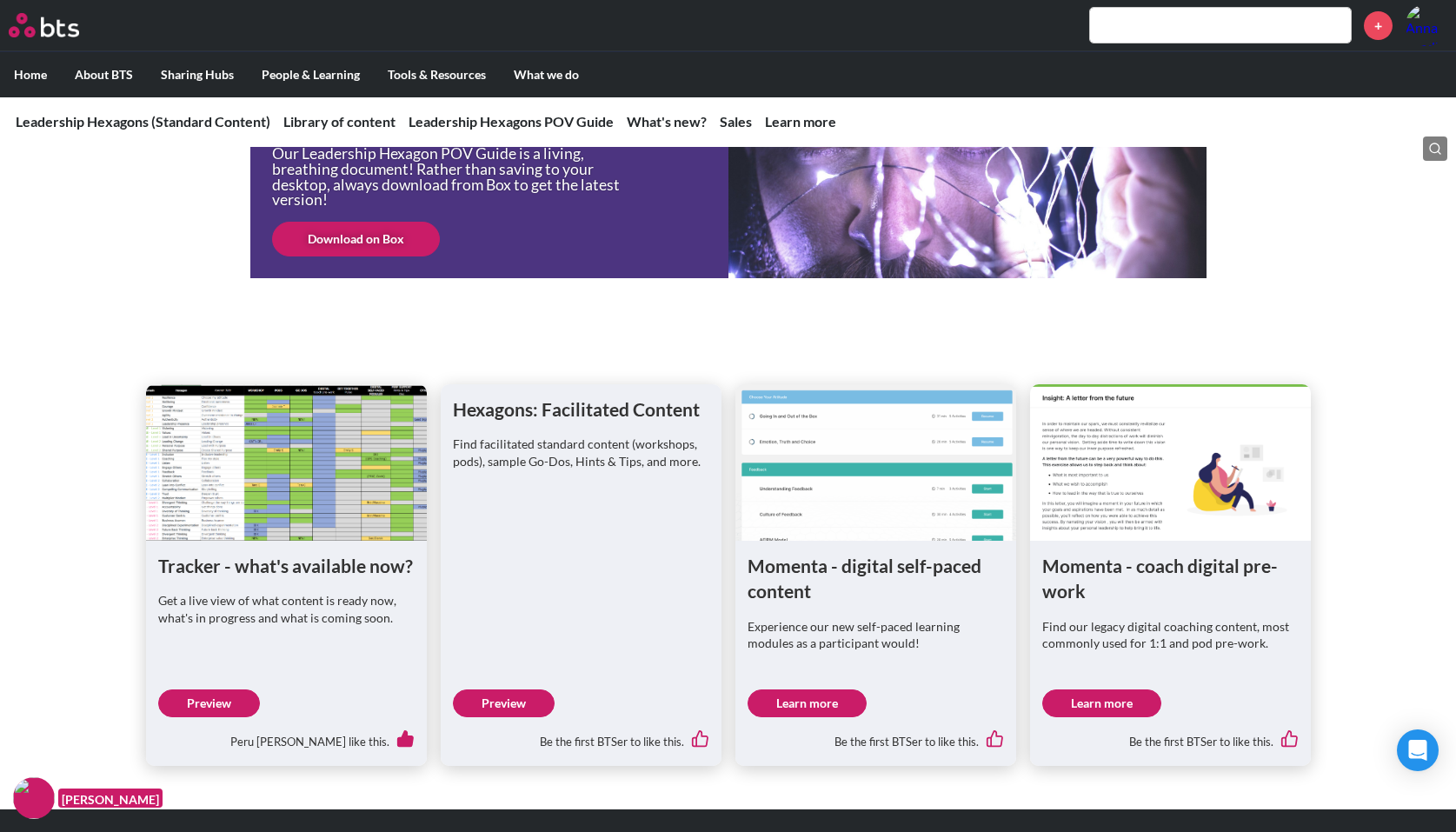
click at [813, 703] on link "Learn more" at bounding box center [807, 703] width 119 height 28
